Goal: Task Accomplishment & Management: Manage account settings

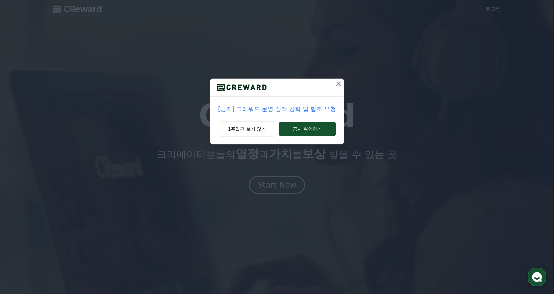
click at [343, 85] on icon at bounding box center [339, 84] width 8 height 8
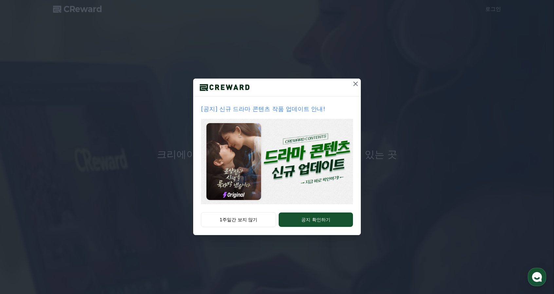
click at [356, 84] on icon at bounding box center [355, 84] width 5 height 5
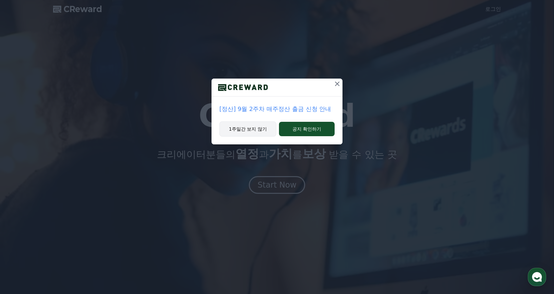
click at [237, 132] on button "1주일간 보지 않기" at bounding box center [247, 128] width 57 height 15
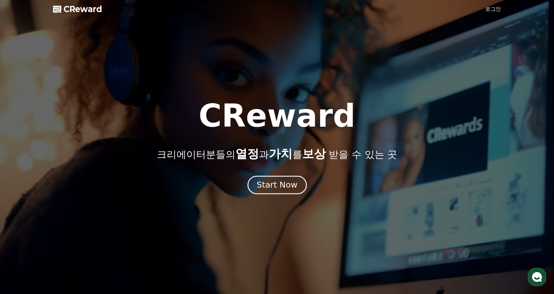
click at [277, 192] on button "Start Now" at bounding box center [276, 185] width 59 height 19
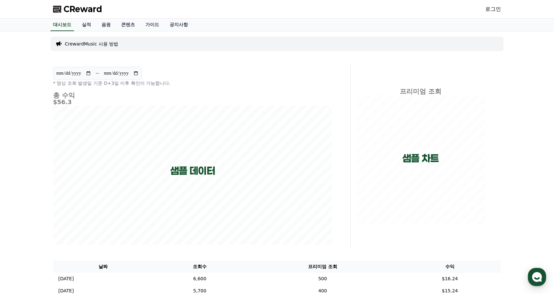
click at [492, 7] on link "로그인" at bounding box center [493, 9] width 16 height 8
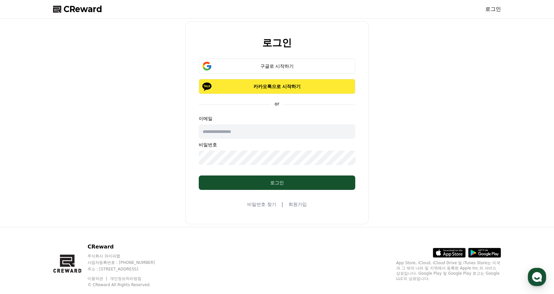
click at [276, 90] on button "카카오톡으로 시작하기" at bounding box center [277, 86] width 157 height 15
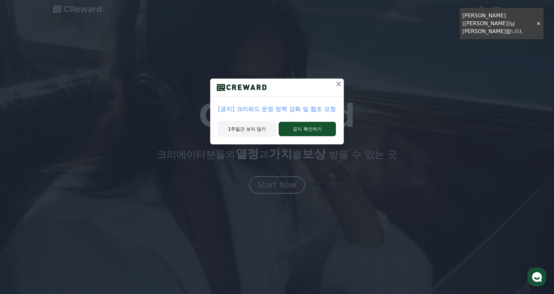
click at [241, 130] on button "1주일간 보지 않기" at bounding box center [247, 128] width 58 height 15
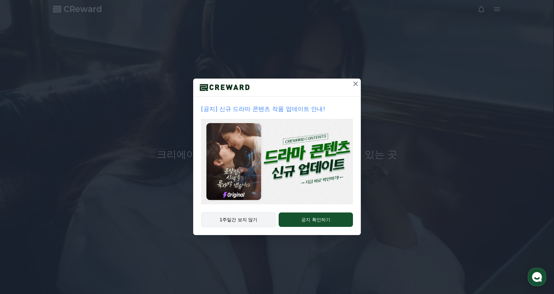
click at [254, 221] on button "1주일간 보지 않기" at bounding box center [238, 219] width 75 height 15
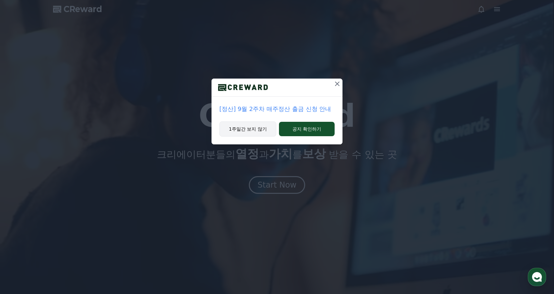
click at [252, 128] on button "1주일간 보지 않기" at bounding box center [247, 128] width 57 height 15
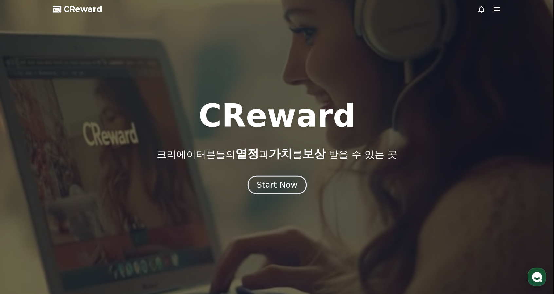
click at [270, 182] on div "Start Now" at bounding box center [277, 184] width 41 height 11
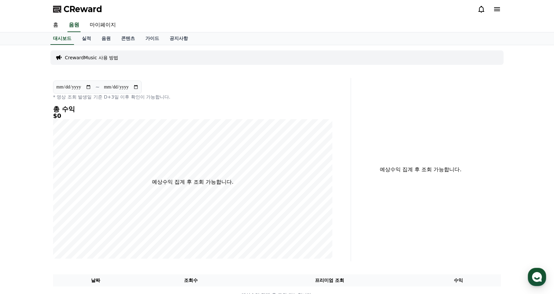
click at [177, 9] on div "CReward" at bounding box center [277, 9] width 458 height 18
click at [94, 56] on p "CrewardMusic 사용 방법" at bounding box center [91, 57] width 53 height 7
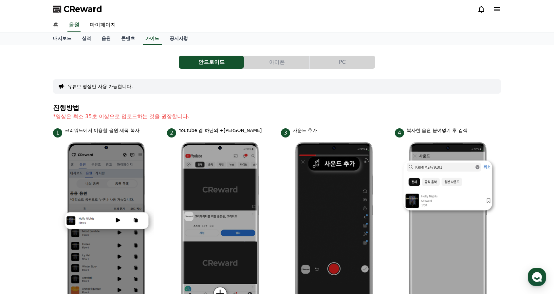
scroll to position [33, 0]
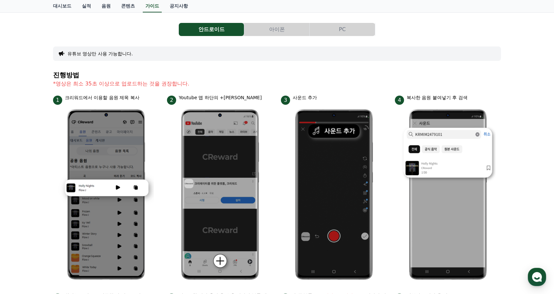
drag, startPoint x: 197, startPoint y: 98, endPoint x: 217, endPoint y: 97, distance: 20.0
click at [217, 97] on p "Youtube 앱 하단의 +버튼 클릭" at bounding box center [220, 97] width 83 height 7
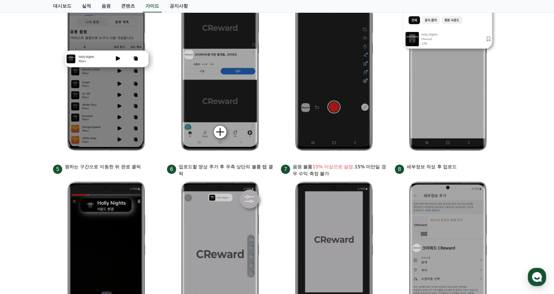
scroll to position [262, 0]
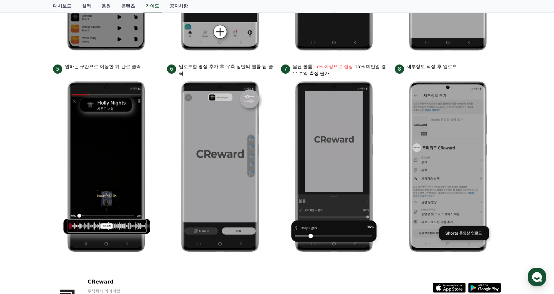
drag, startPoint x: 229, startPoint y: 68, endPoint x: 338, endPoint y: 70, distance: 109.1
click at [338, 70] on ul "1 크리워드에서 이용할 음원 제목 복사 2 Youtube 앱 하단의 +버튼 클릭 3 사운드 추가 4 복사한 음원 붙여넣기 후 검색 5 원하는 …" at bounding box center [277, 61] width 448 height 392
click at [338, 70] on p "음원 볼륨 15% 이상으로 설정. 15% 미만일 경우 수익 측정 불가" at bounding box center [340, 70] width 94 height 14
drag, startPoint x: 443, startPoint y: 65, endPoint x: 465, endPoint y: 72, distance: 23.5
click at [464, 72] on div "8 세부정보 작성 후 업로드" at bounding box center [448, 68] width 106 height 10
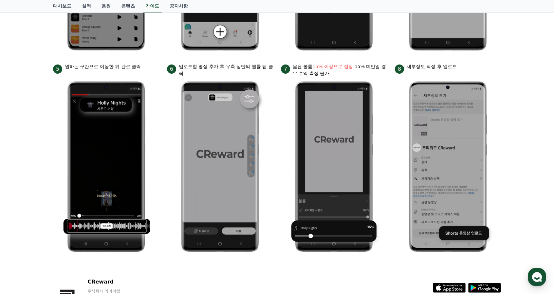
click at [465, 72] on div "8 세부정보 작성 후 업로드" at bounding box center [448, 68] width 106 height 10
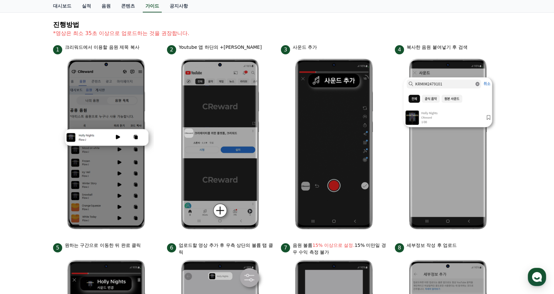
scroll to position [0, 0]
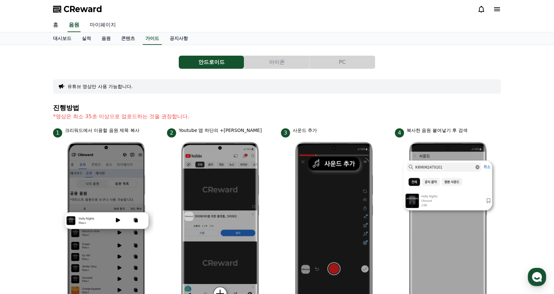
click at [108, 28] on link "마이페이지" at bounding box center [102, 25] width 37 height 14
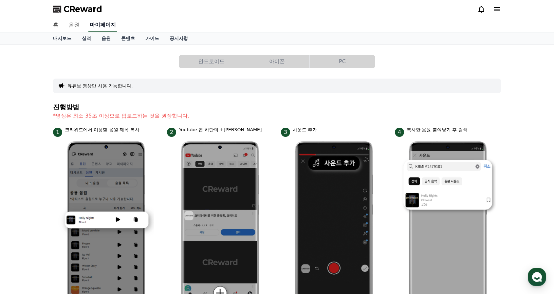
select select "**********"
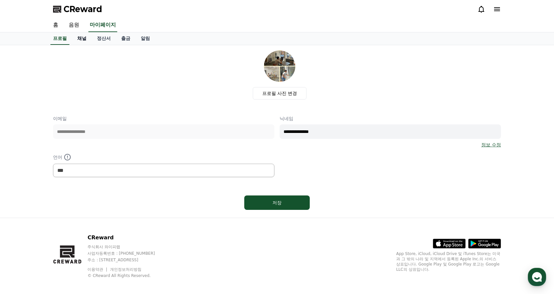
click at [81, 40] on link "채널" at bounding box center [82, 38] width 20 height 12
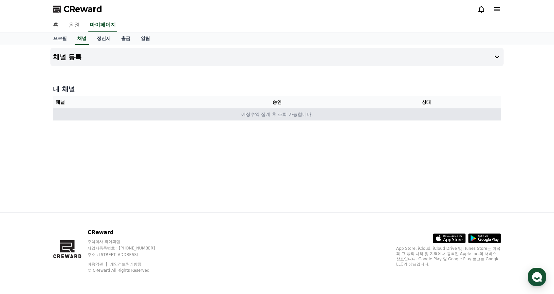
drag, startPoint x: 235, startPoint y: 115, endPoint x: 329, endPoint y: 115, distance: 94.3
click at [329, 115] on td "예상수익 집계 후 조회 가능합니다." at bounding box center [277, 114] width 448 height 12
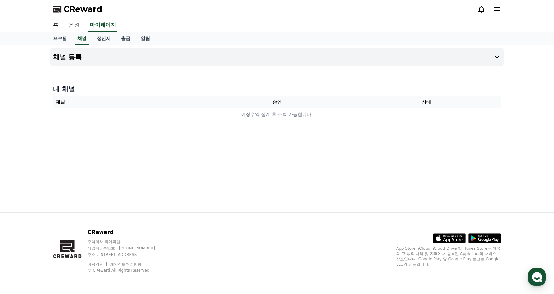
click at [491, 57] on button "채널 등록" at bounding box center [276, 57] width 453 height 18
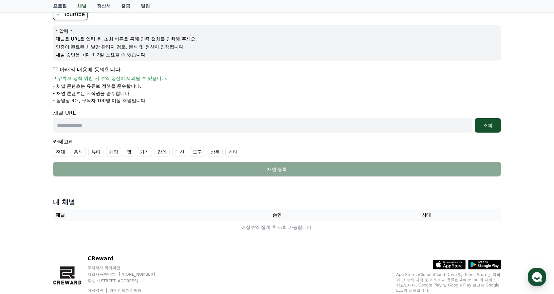
scroll to position [65, 0]
click at [215, 125] on input "text" at bounding box center [262, 125] width 419 height 14
select select "**********"
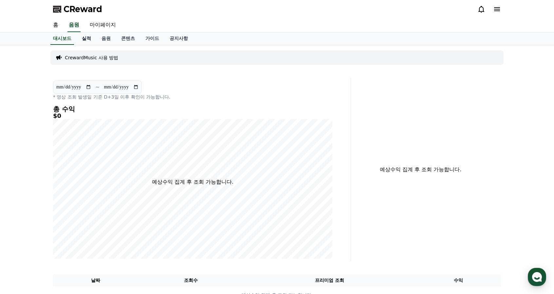
click at [89, 39] on link "실적" at bounding box center [87, 38] width 20 height 12
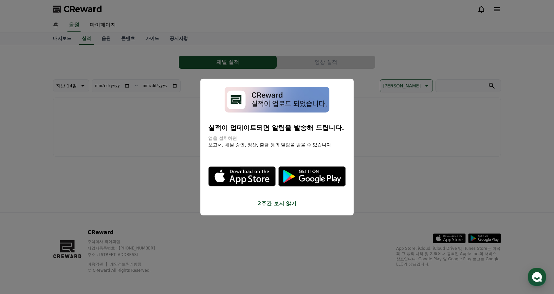
click at [60, 25] on button "close modal" at bounding box center [277, 147] width 554 height 294
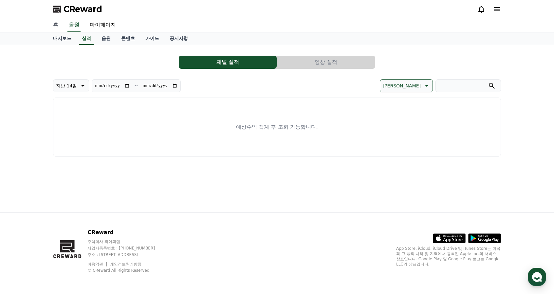
click at [51, 26] on link "홈" at bounding box center [56, 25] width 16 height 14
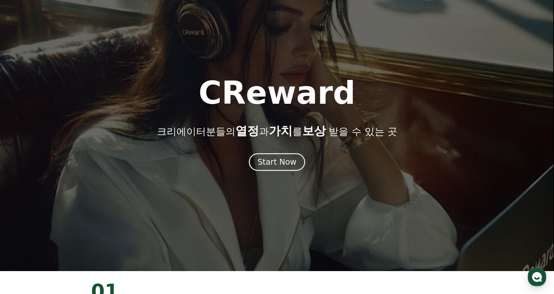
scroll to position [33, 0]
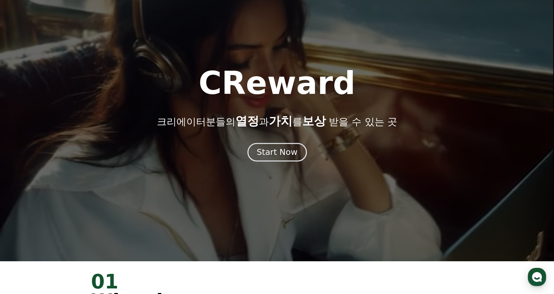
click at [271, 150] on div "Start Now" at bounding box center [277, 152] width 41 height 11
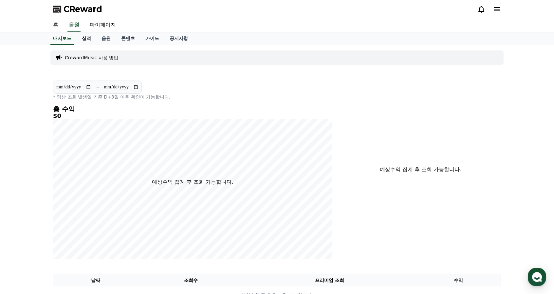
click at [86, 40] on link "실적" at bounding box center [87, 38] width 20 height 12
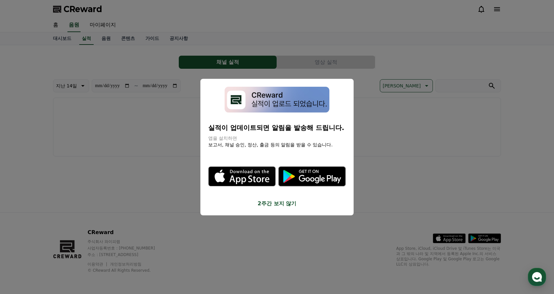
click at [101, 38] on button "close modal" at bounding box center [277, 147] width 554 height 294
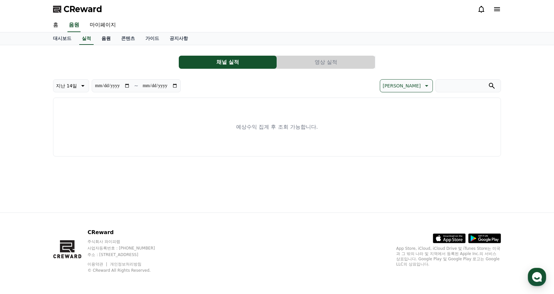
click at [103, 38] on link "음원" at bounding box center [106, 38] width 20 height 12
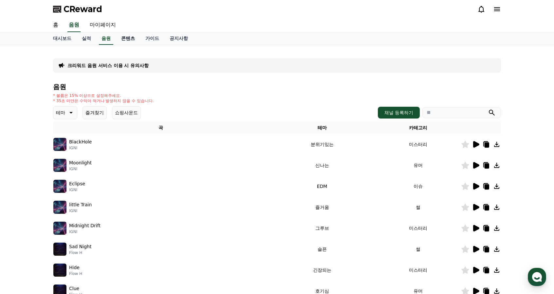
click at [128, 38] on link "콘텐츠" at bounding box center [128, 38] width 24 height 12
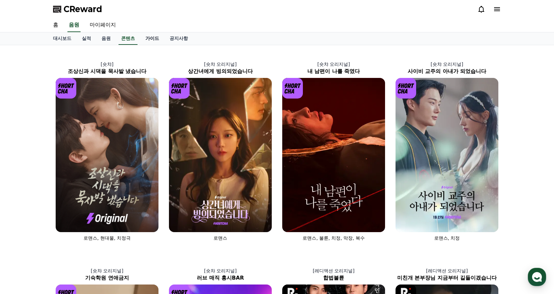
click at [151, 37] on link "가이드" at bounding box center [152, 38] width 24 height 12
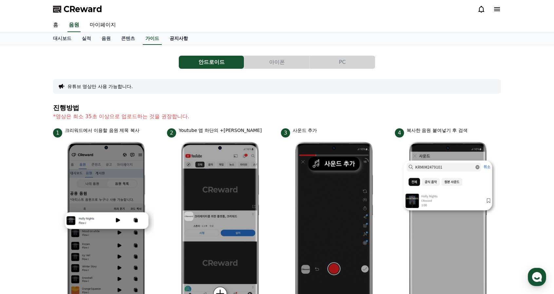
click at [174, 39] on link "공지사항" at bounding box center [178, 38] width 29 height 12
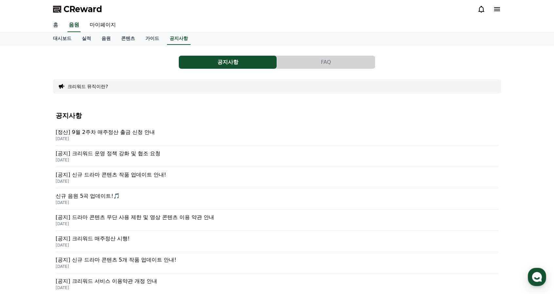
click at [57, 25] on link "홈" at bounding box center [56, 25] width 16 height 14
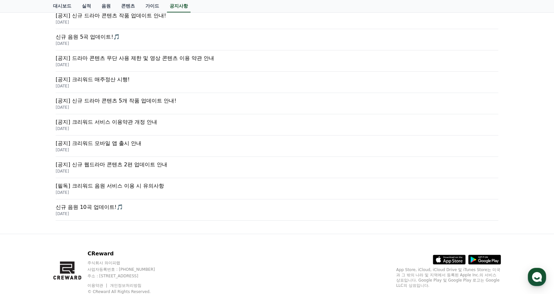
scroll to position [179, 0]
